Goal: Navigation & Orientation: Find specific page/section

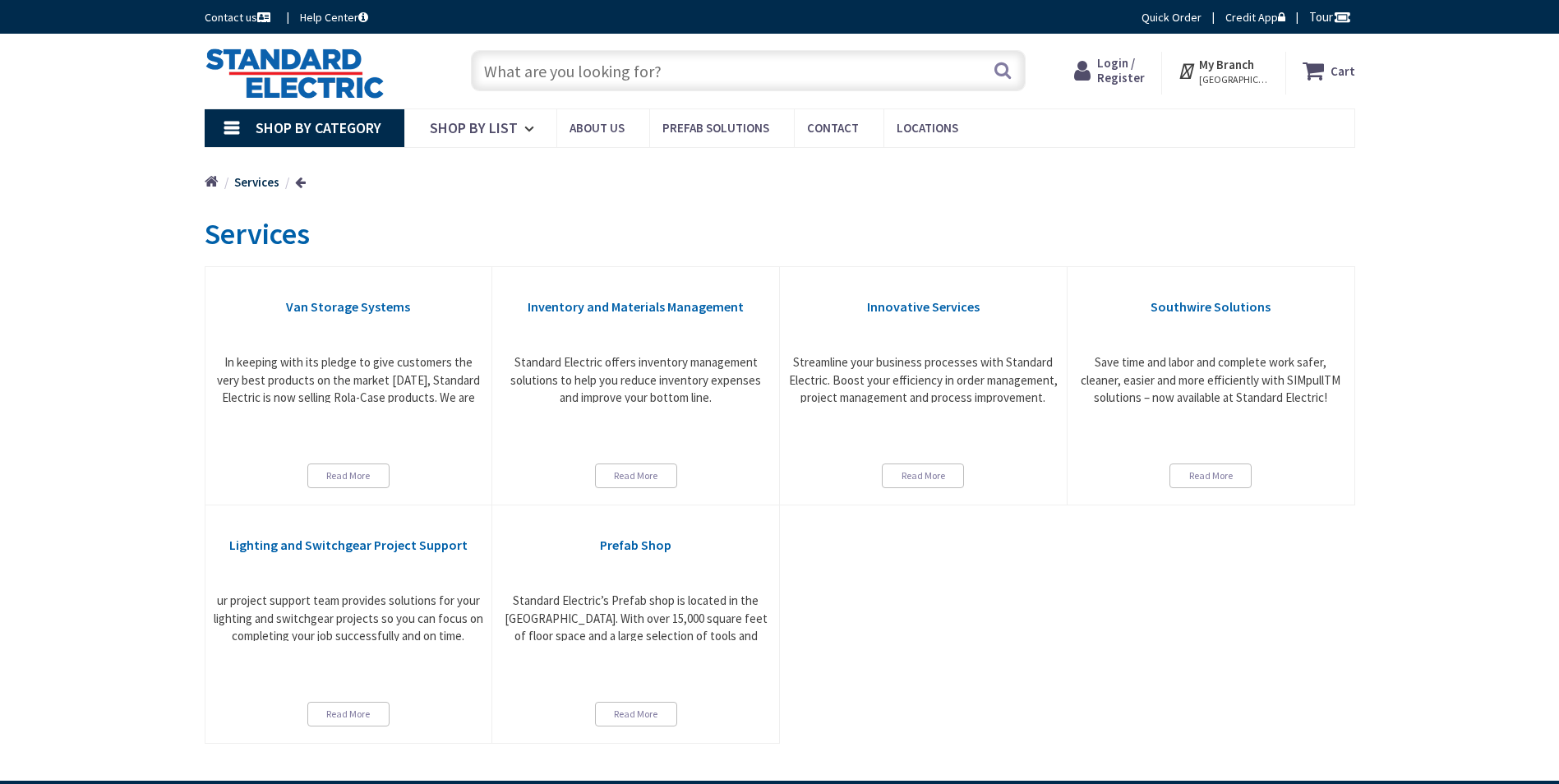
click at [345, 128] on span "Shop By Category" at bounding box center [318, 128] width 126 height 19
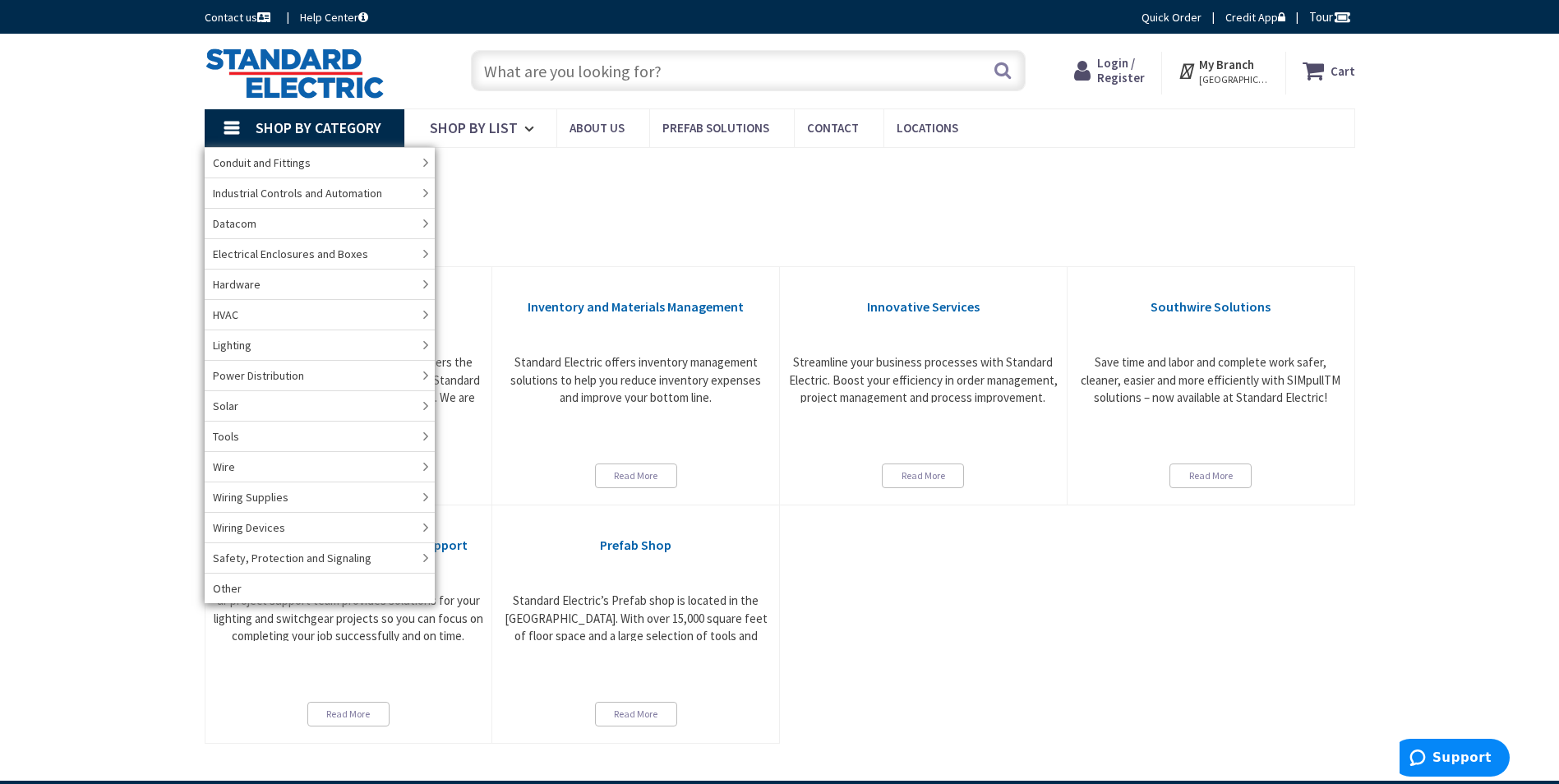
click at [345, 128] on span "Shop By Category" at bounding box center [318, 128] width 126 height 19
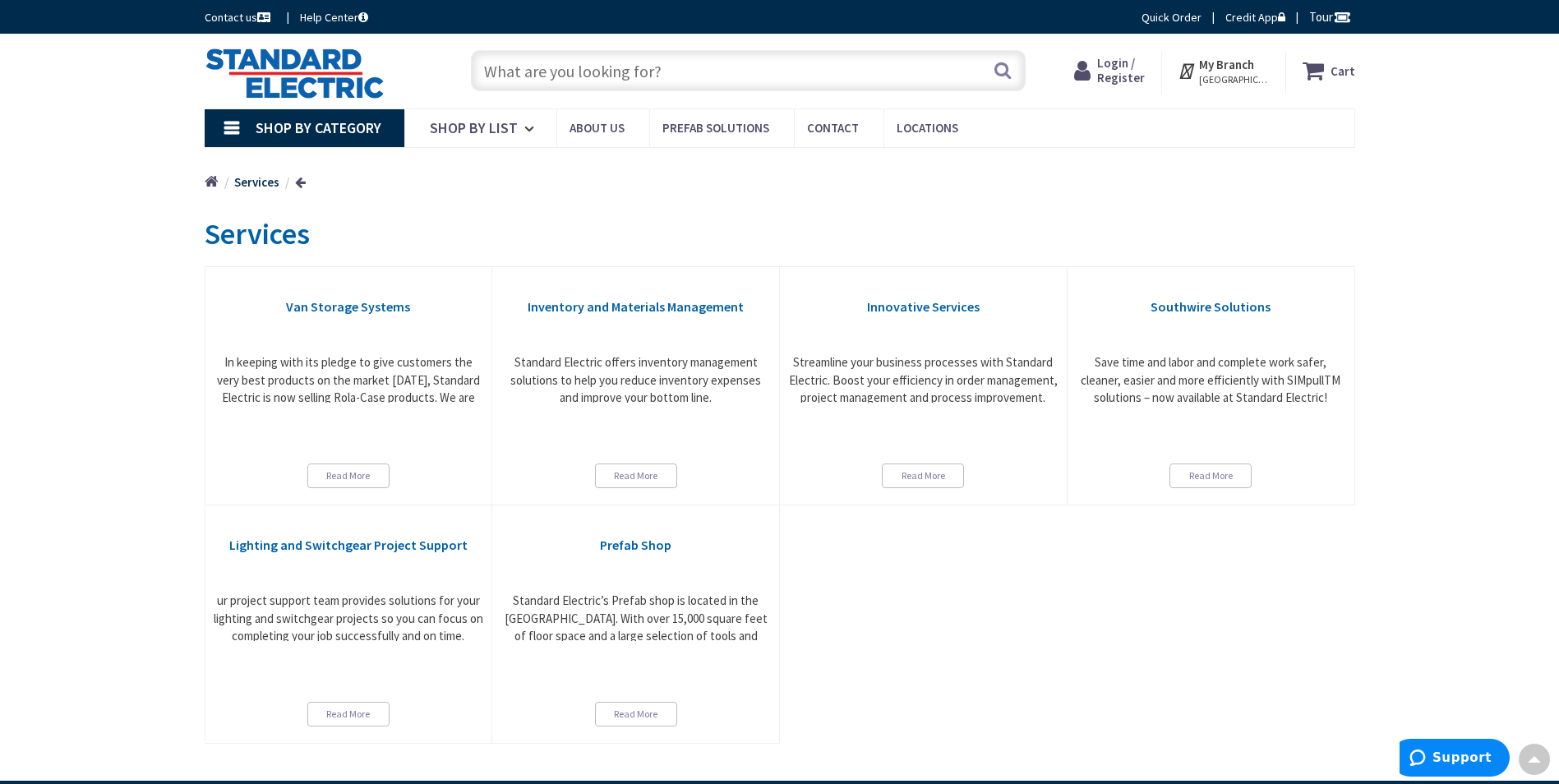
drag, startPoint x: 123, startPoint y: 464, endPoint x: 249, endPoint y: 135, distance: 352.3
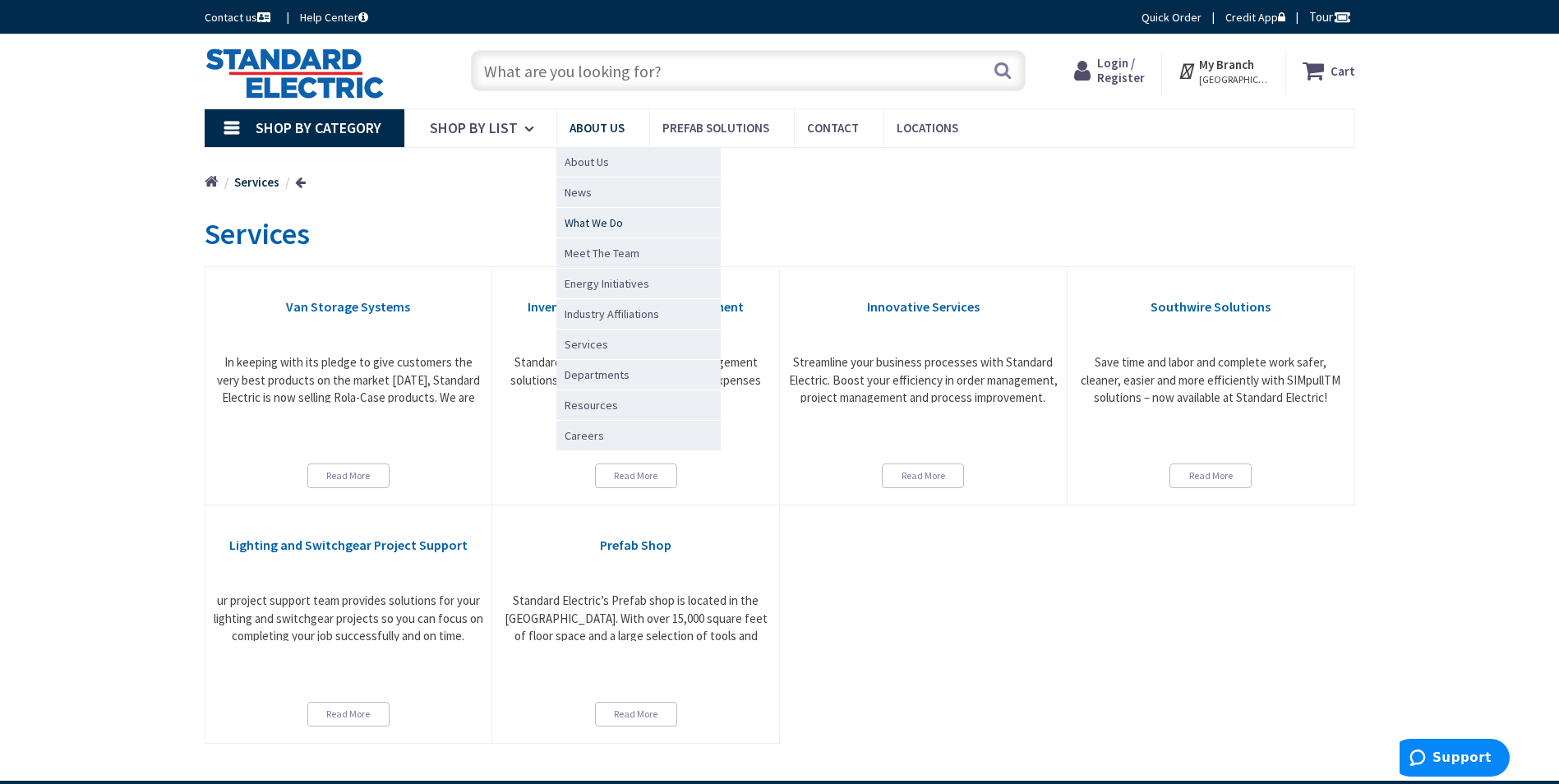
click at [616, 224] on span "What We Do" at bounding box center [594, 222] width 58 height 16
